Goal: Task Accomplishment & Management: Manage account settings

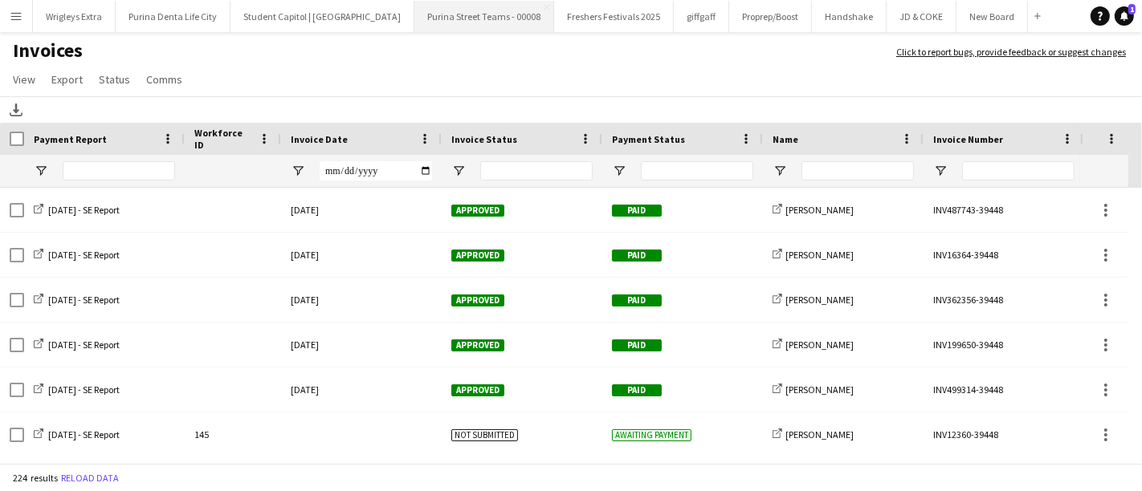
click at [462, 18] on button "Purina Street Teams - 00008 Close" at bounding box center [484, 16] width 140 height 31
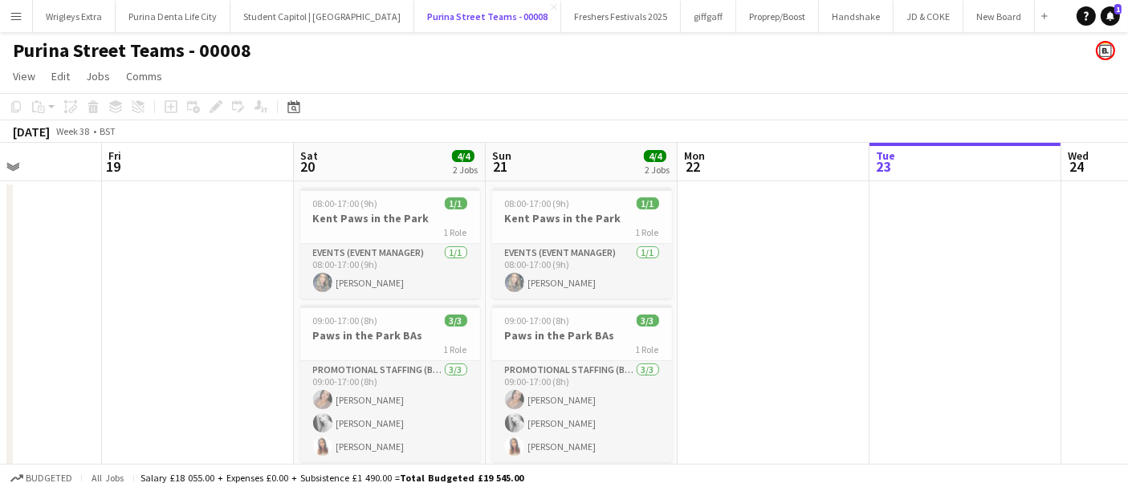
scroll to position [45, 0]
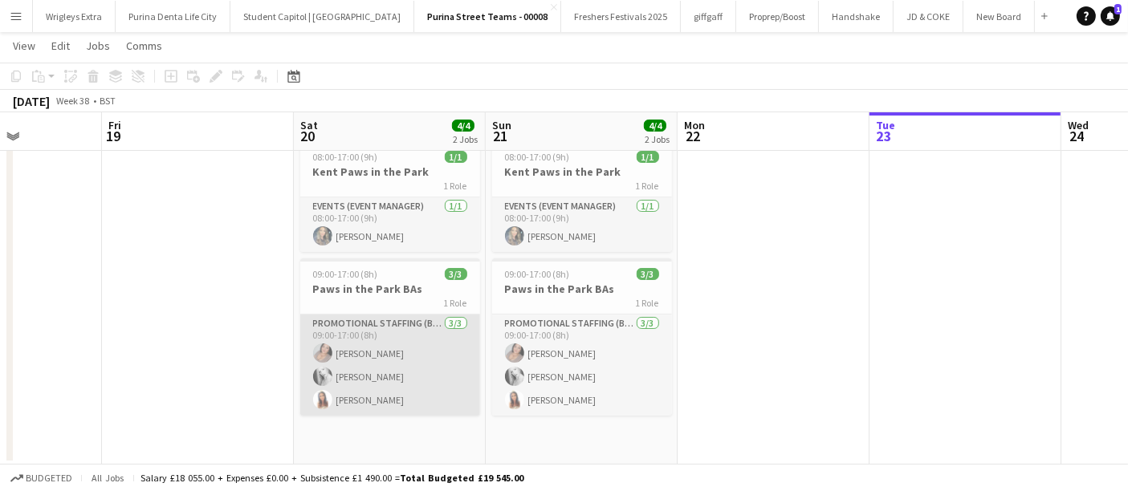
click at [414, 361] on app-card-role "Promotional Staffing (Brand Ambassadors) [DATE] 09:00-17:00 (8h) [PERSON_NAME] …" at bounding box center [390, 365] width 180 height 101
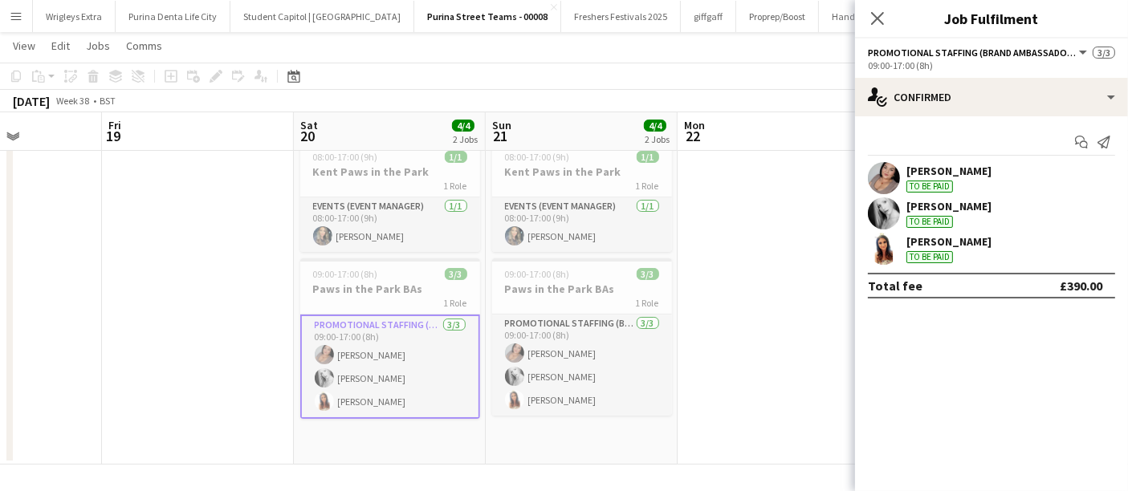
click at [945, 182] on div "To be paid" at bounding box center [930, 187] width 47 height 12
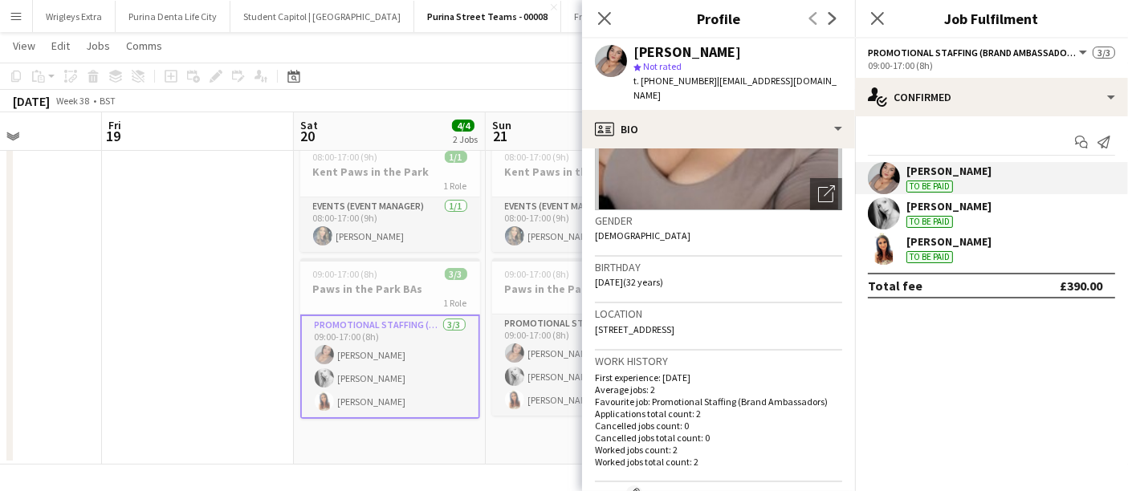
scroll to position [193, 0]
click at [603, 18] on icon at bounding box center [604, 17] width 15 height 15
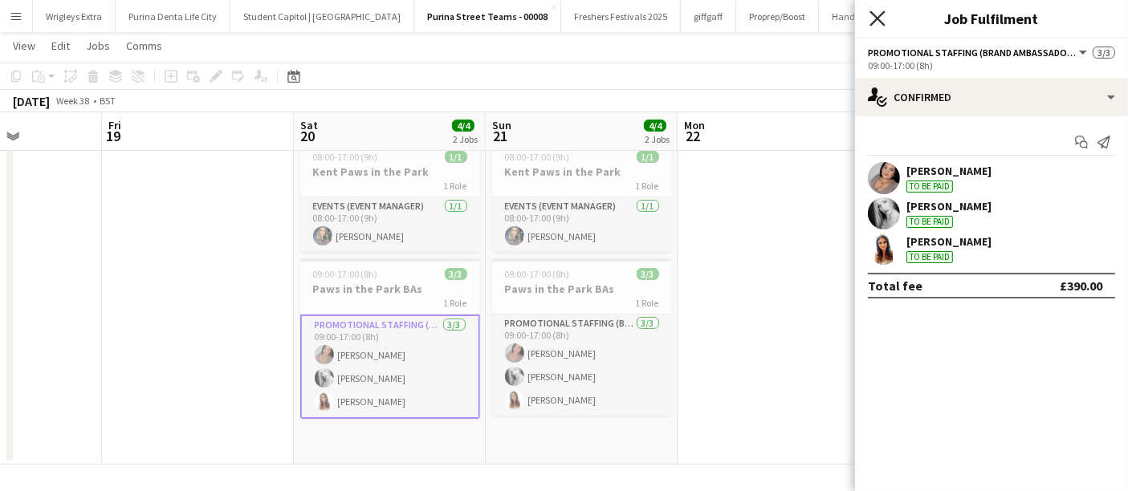
click at [882, 17] on icon "Close pop-in" at bounding box center [877, 17] width 15 height 15
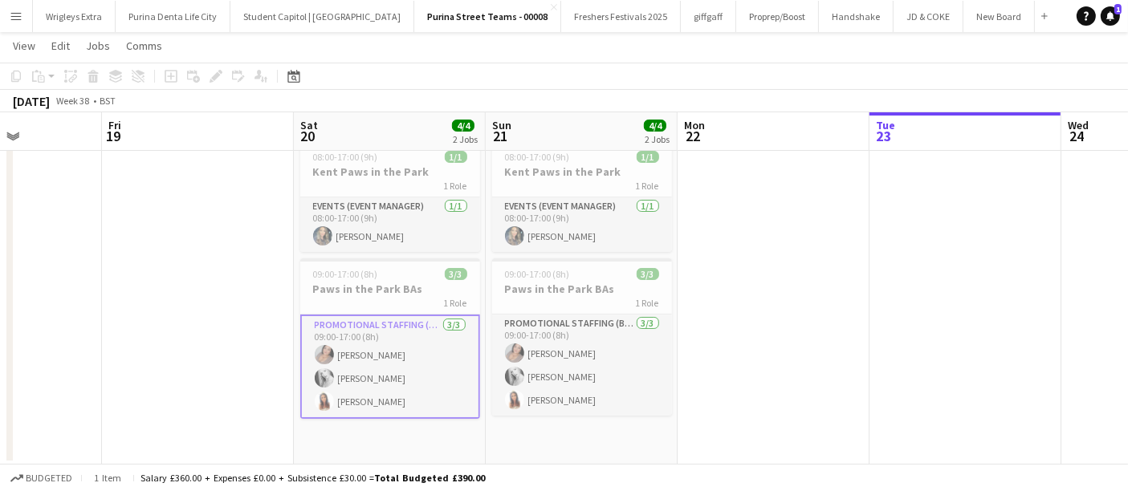
click at [415, 358] on app-card-role "Promotional Staffing (Brand Ambassadors) [DATE] 09:00-17:00 (8h) [PERSON_NAME] …" at bounding box center [390, 367] width 180 height 104
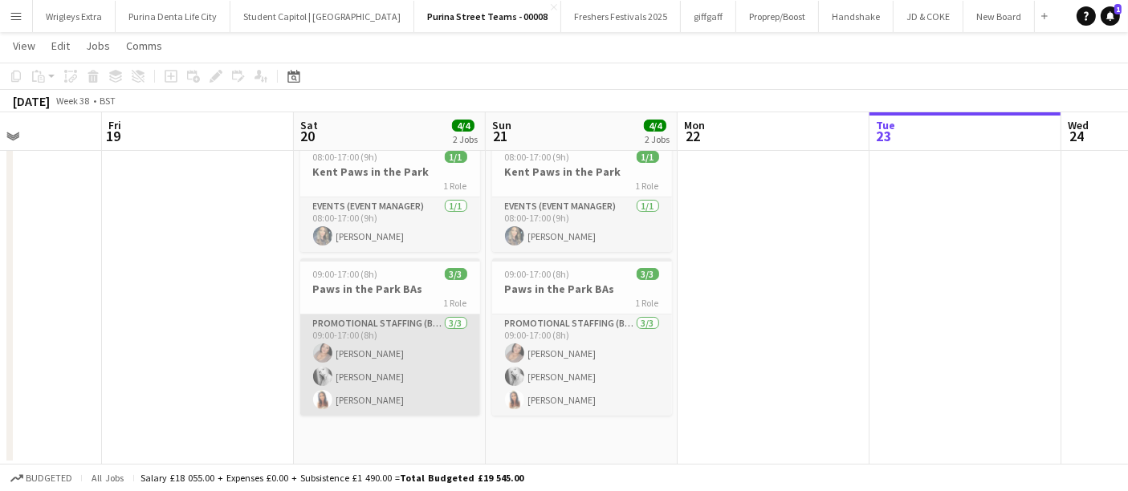
click at [349, 337] on app-card-role "Promotional Staffing (Brand Ambassadors) [DATE] 09:00-17:00 (8h) [PERSON_NAME] …" at bounding box center [390, 365] width 180 height 101
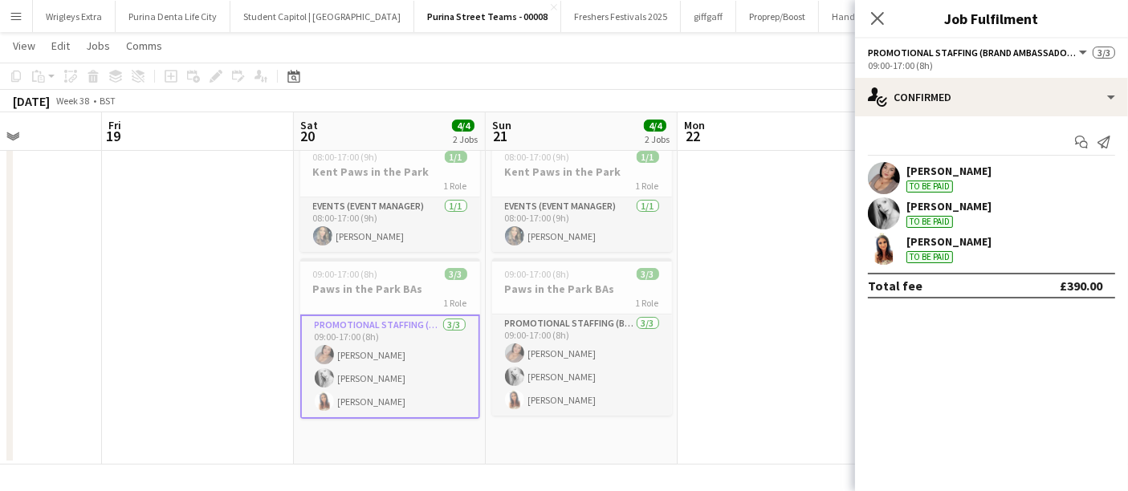
click at [896, 169] on app-user-avatar at bounding box center [884, 178] width 32 height 32
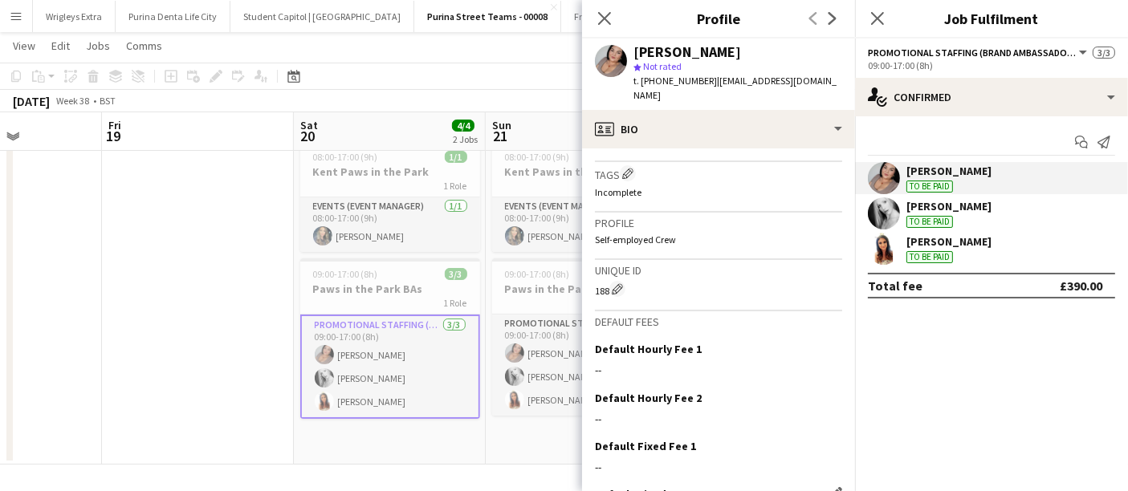
scroll to position [621, 0]
click at [601, 14] on icon at bounding box center [604, 17] width 15 height 15
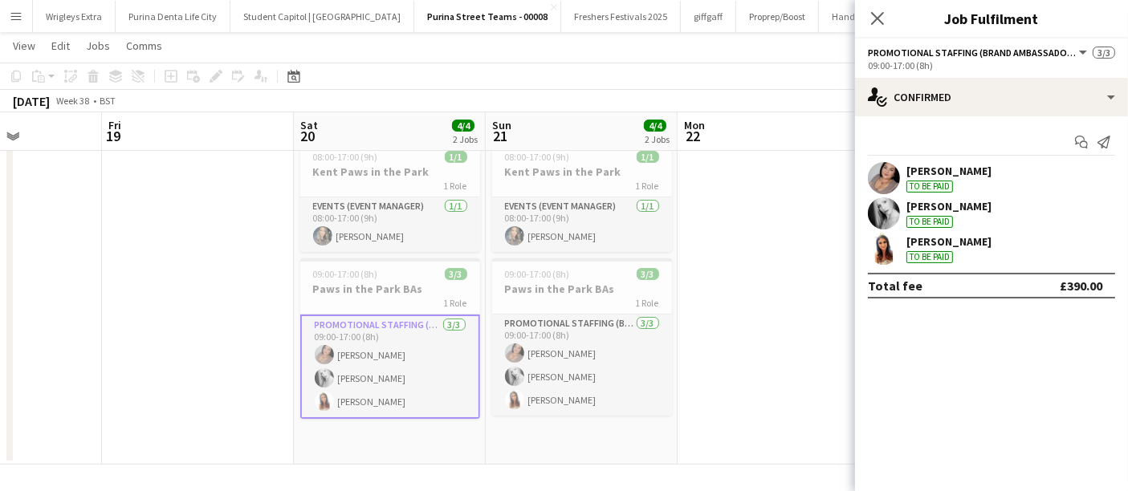
click at [18, 14] on app-icon "Menu" at bounding box center [16, 16] width 13 height 13
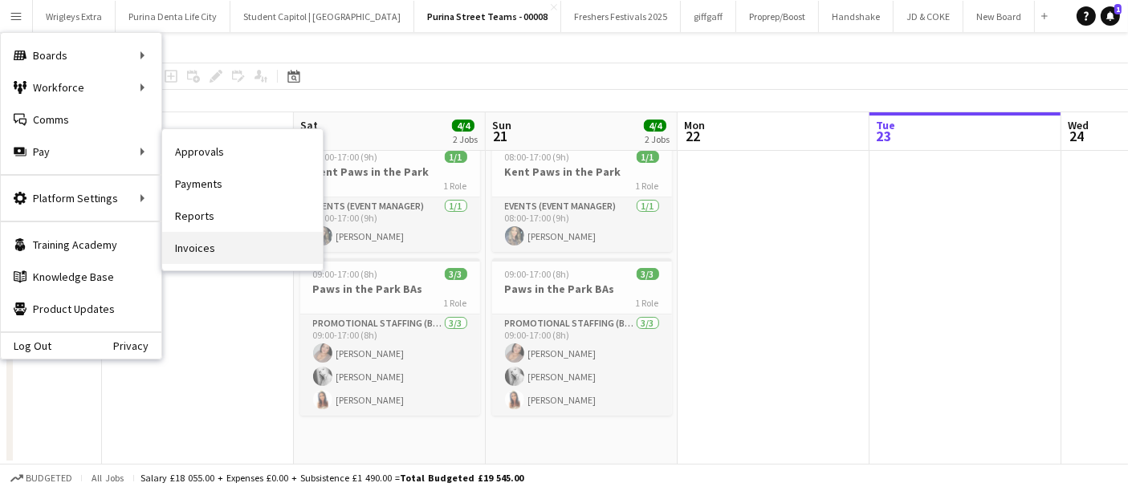
click at [241, 249] on link "Invoices" at bounding box center [242, 248] width 161 height 32
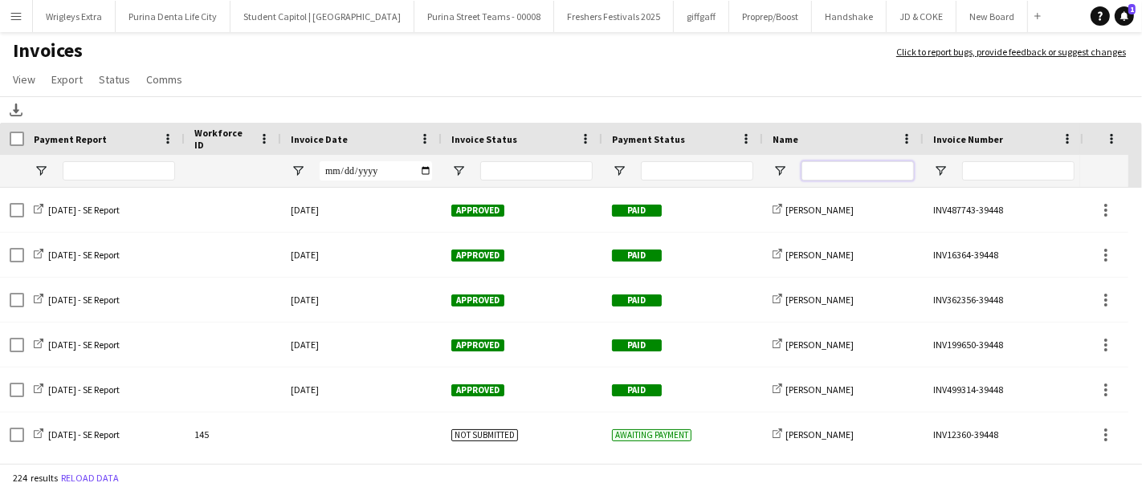
click at [832, 166] on input "Name Filter Input" at bounding box center [857, 170] width 112 height 19
type input "*****"
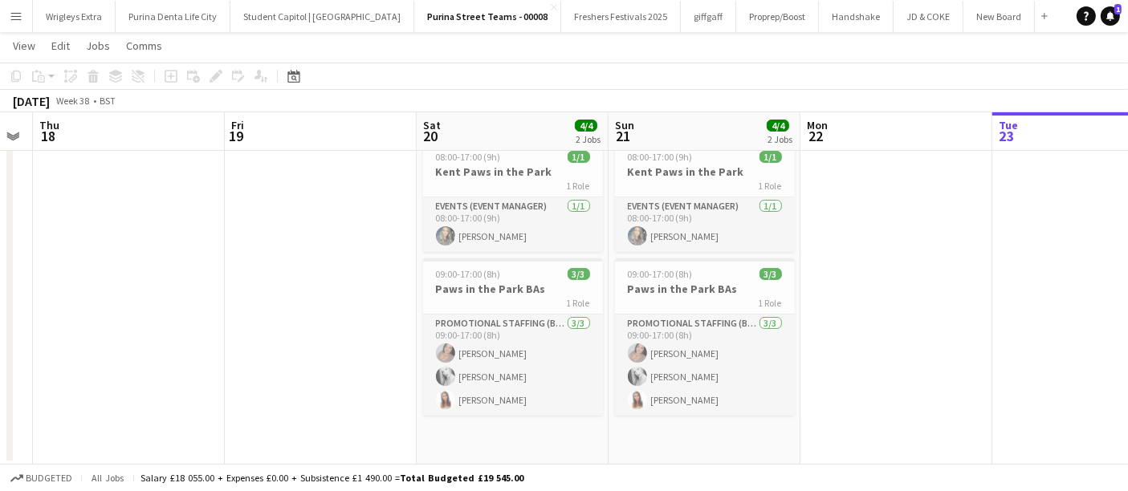
scroll to position [0, 328]
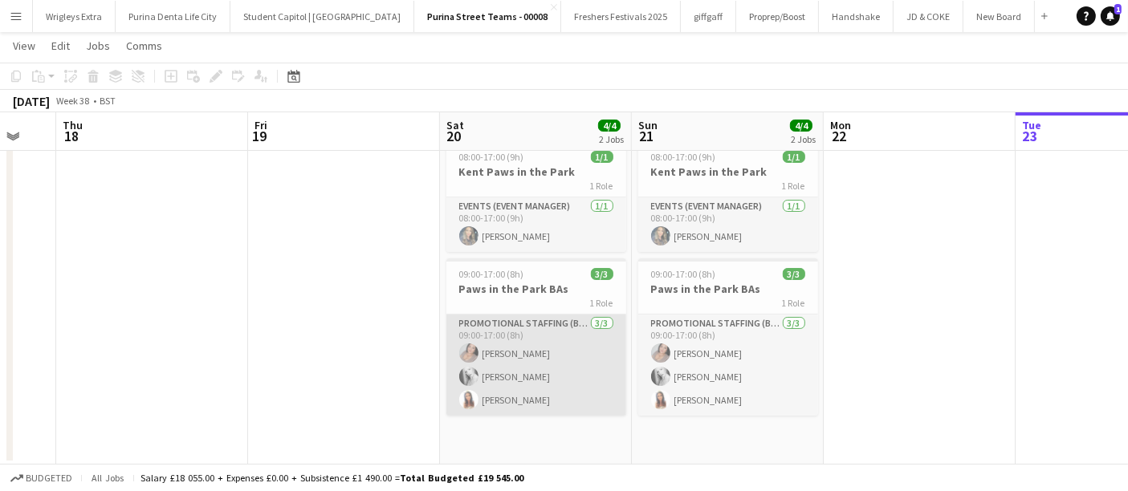
click at [572, 333] on app-card-role "Promotional Staffing (Brand Ambassadors) [DATE] 09:00-17:00 (8h) [PERSON_NAME] …" at bounding box center [536, 365] width 180 height 101
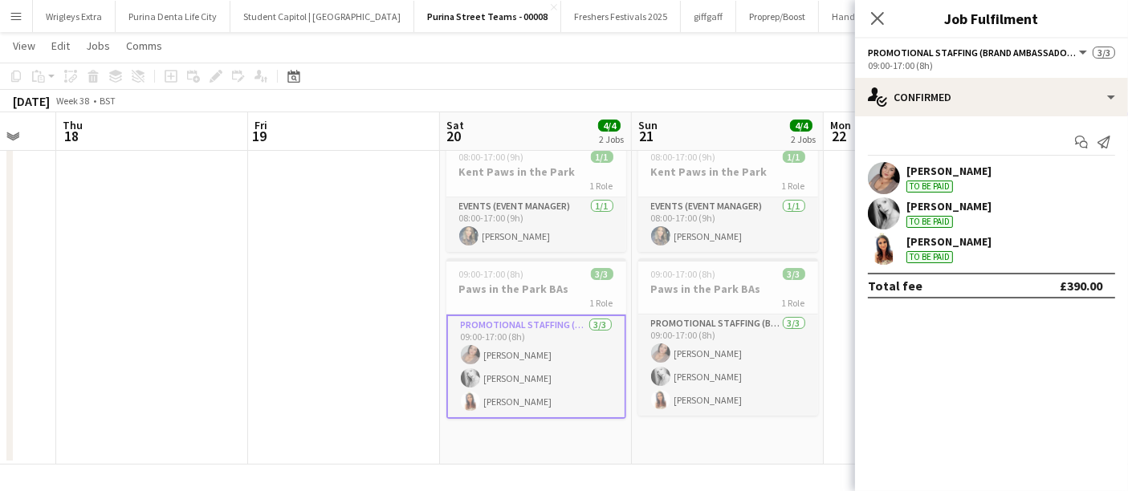
click at [325, 279] on app-date-cell at bounding box center [344, 300] width 192 height 330
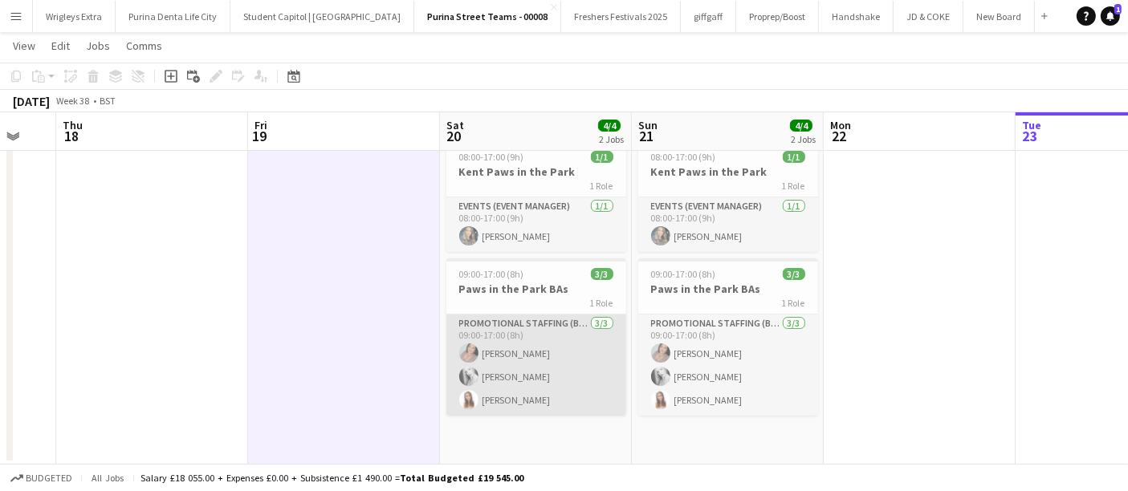
click at [568, 381] on app-card-role "Promotional Staffing (Brand Ambassadors) [DATE] 09:00-17:00 (8h) [PERSON_NAME] …" at bounding box center [536, 365] width 180 height 101
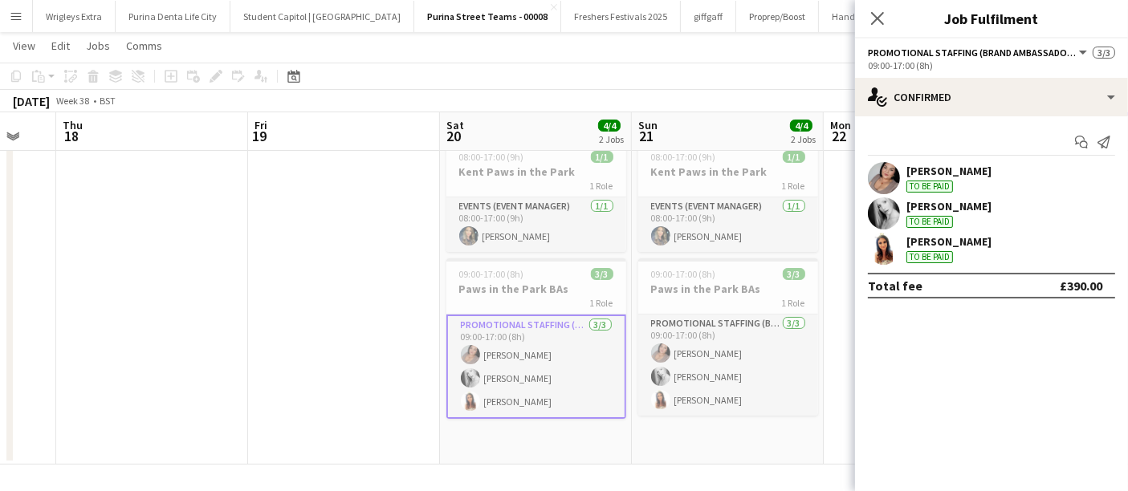
click at [353, 318] on app-date-cell at bounding box center [344, 300] width 192 height 330
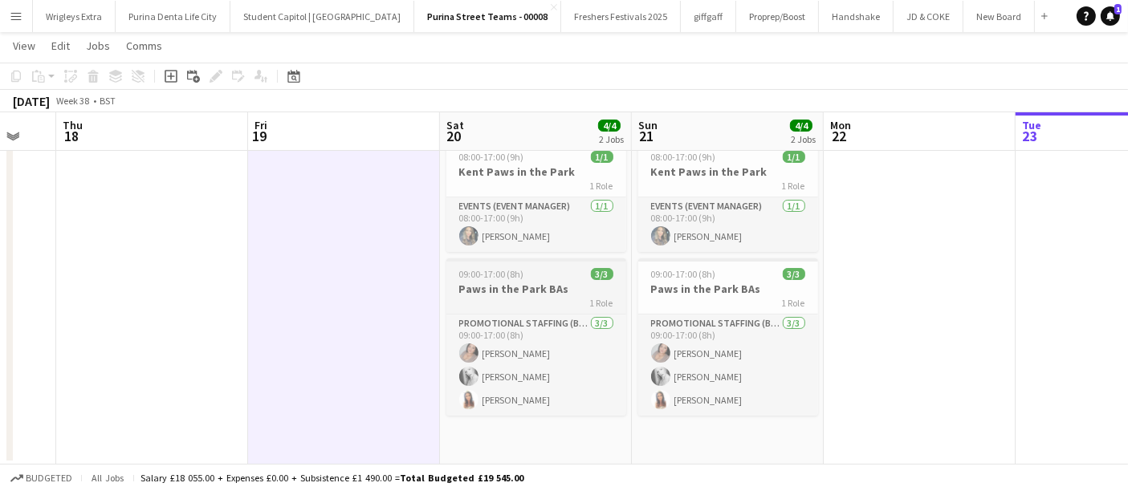
click at [540, 290] on h3 "Paws in the Park BAs" at bounding box center [536, 289] width 180 height 14
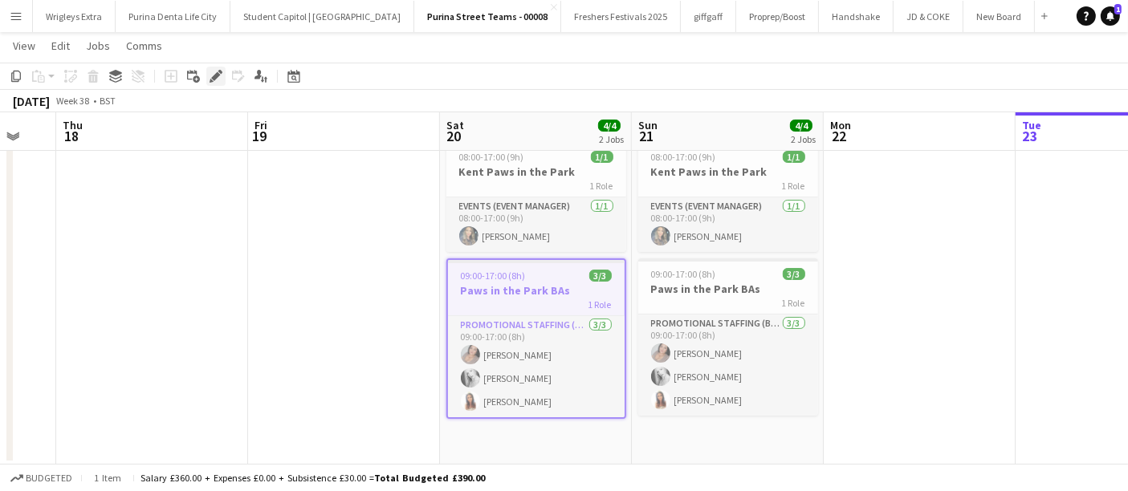
click at [212, 71] on icon "Edit" at bounding box center [216, 76] width 13 height 13
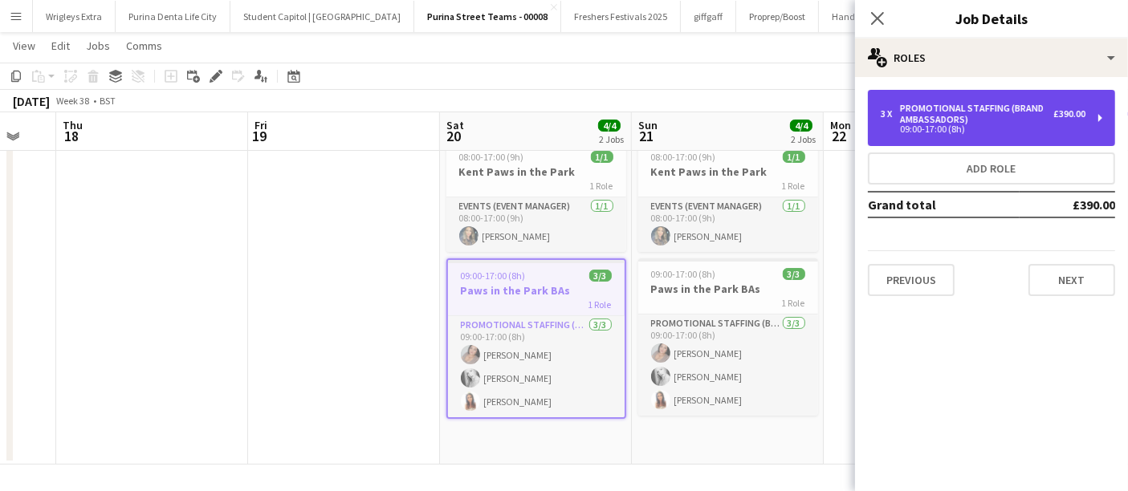
click at [997, 119] on div "Promotional Staffing (Brand Ambassadors)" at bounding box center [976, 114] width 153 height 22
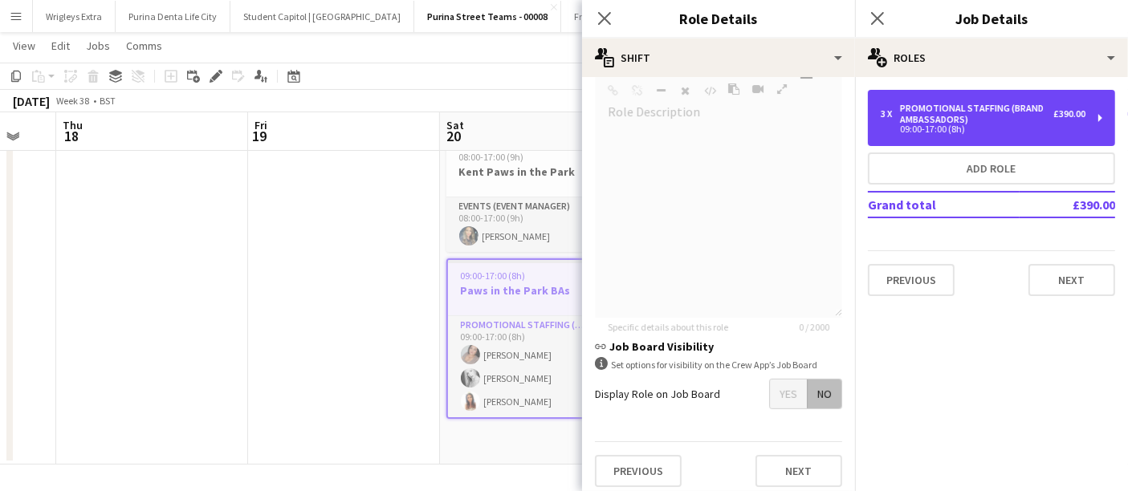
scroll to position [577, 0]
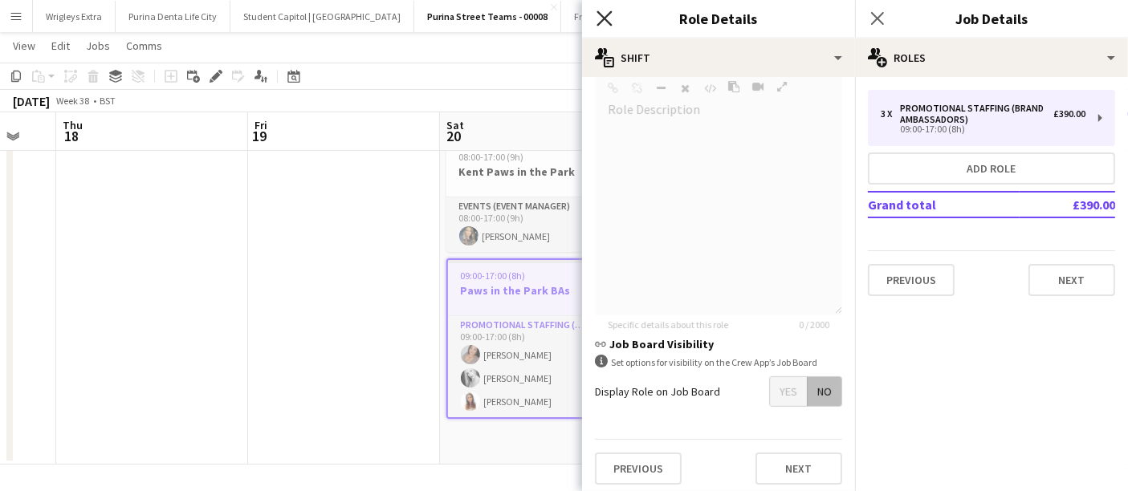
click at [611, 17] on icon "Close pop-in" at bounding box center [604, 17] width 15 height 15
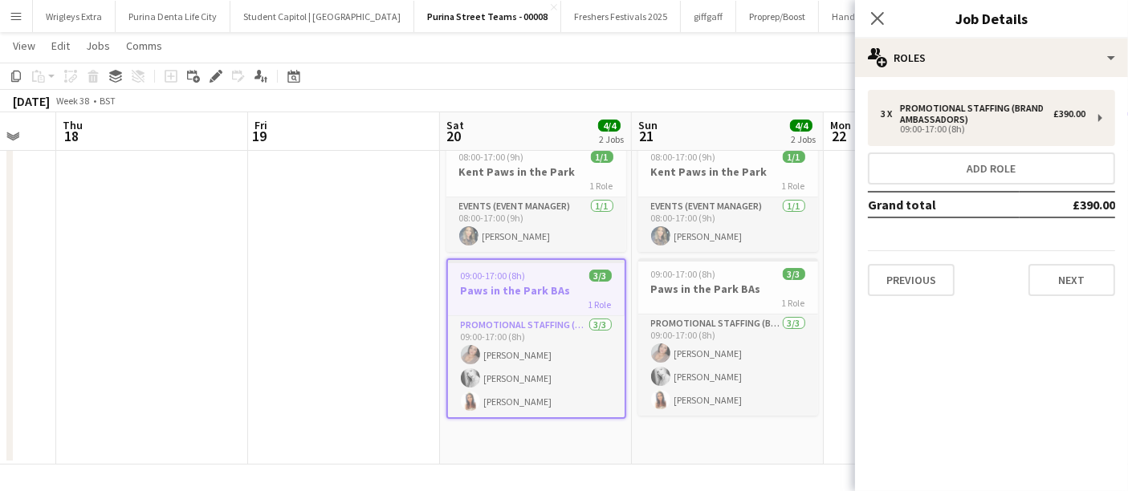
click at [519, 436] on app-date-cell "08:00-17:00 (9h) 1/1 [PERSON_NAME] in the Park 1 Role Events (Event Manager) [D…" at bounding box center [536, 300] width 192 height 330
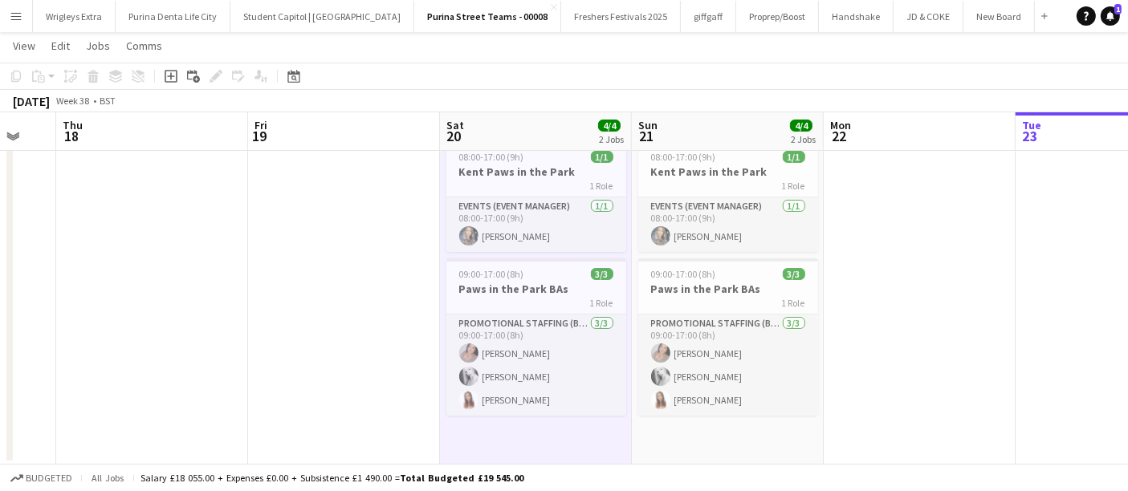
click at [543, 436] on app-date-cell "08:00-17:00 (9h) 1/1 [PERSON_NAME] in the Park 1 Role Events (Event Manager) [D…" at bounding box center [536, 300] width 192 height 330
